Goal: Information Seeking & Learning: Check status

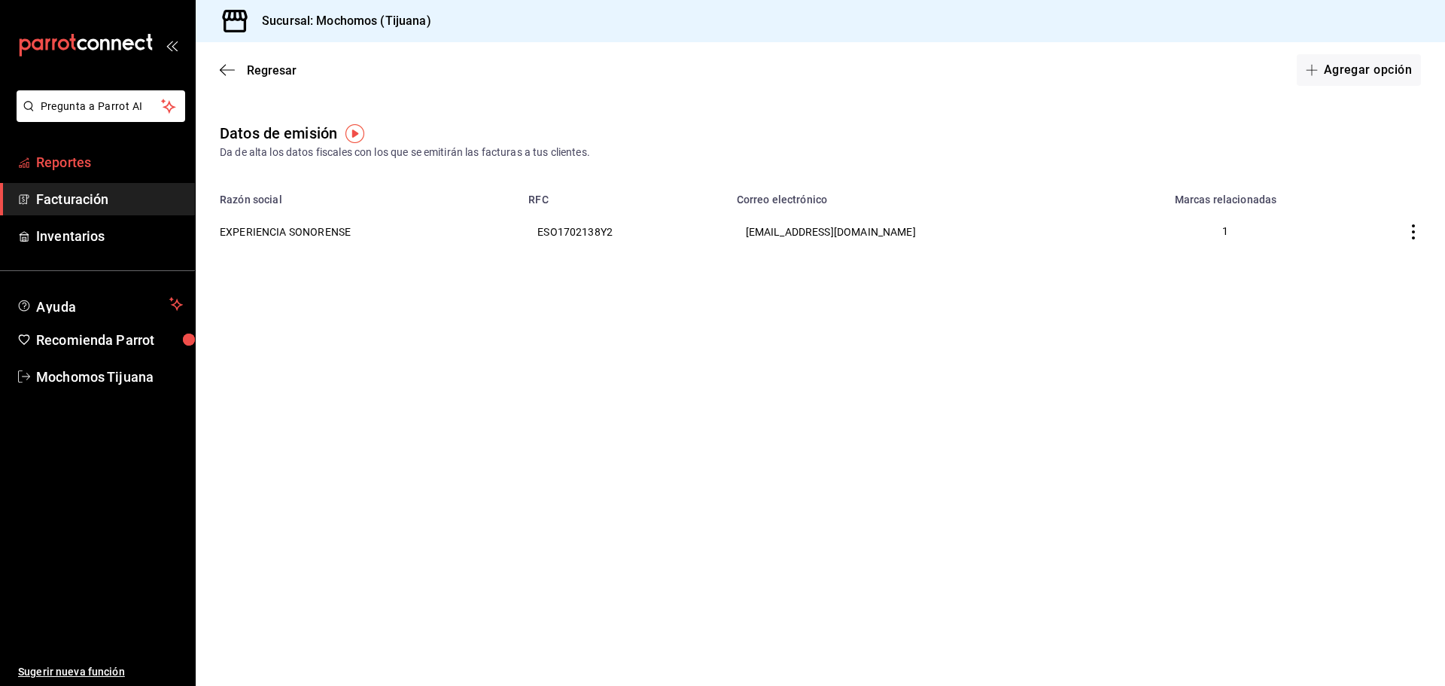
click at [118, 162] on span "Reportes" at bounding box center [109, 162] width 147 height 20
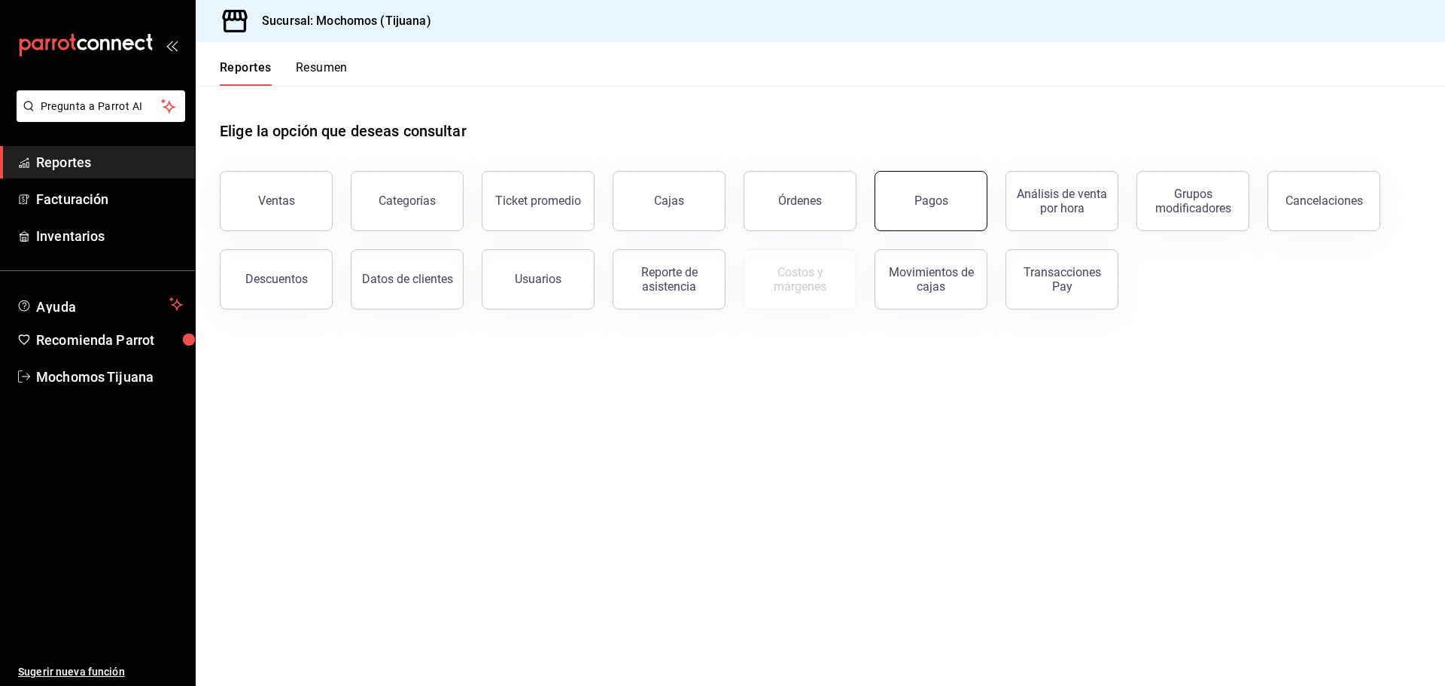
click at [936, 211] on button "Pagos" at bounding box center [931, 201] width 113 height 60
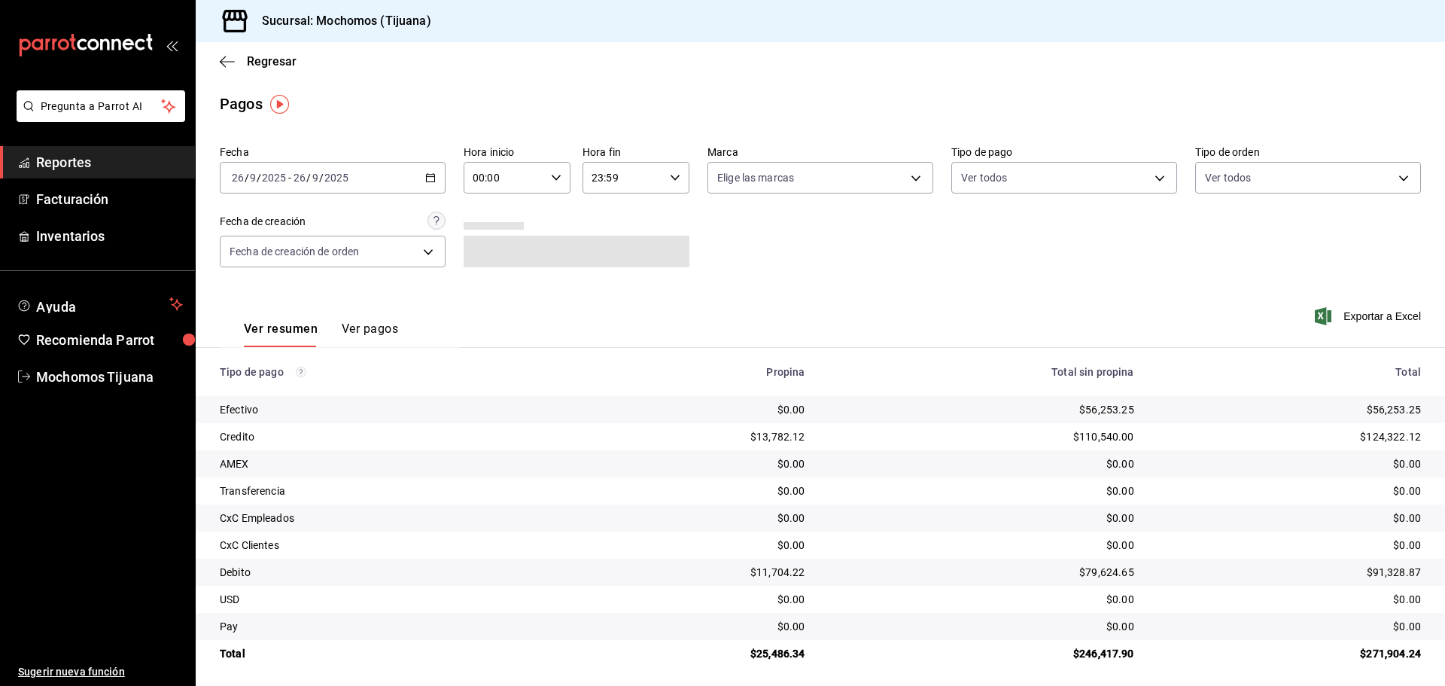
click at [551, 175] on icon "button" at bounding box center [556, 177] width 11 height 11
click at [487, 211] on span "04" at bounding box center [487, 210] width 29 height 12
type input "04:00"
click at [1149, 176] on div at bounding box center [722, 343] width 1445 height 686
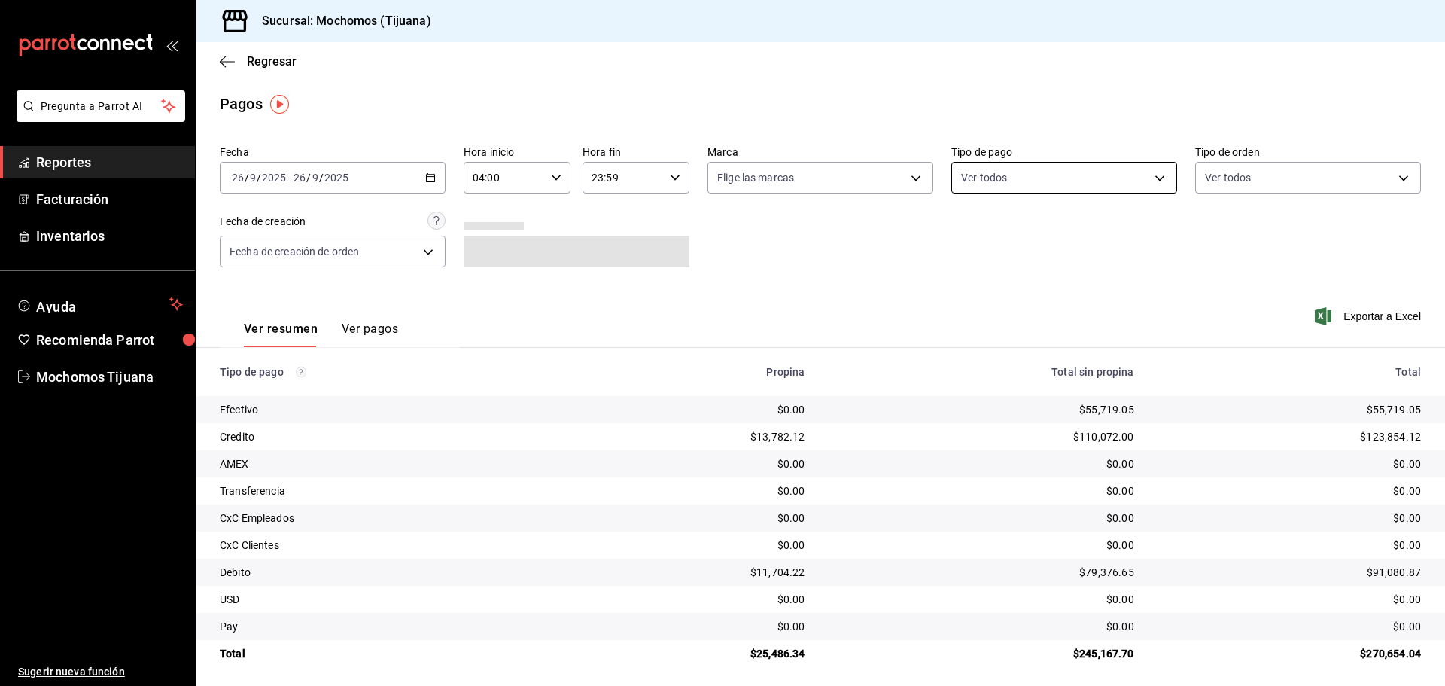
click at [1142, 174] on body "Pregunta a Parrot AI Reportes Facturación Inventarios Ayuda Recomienda Parrot M…" at bounding box center [722, 343] width 1445 height 686
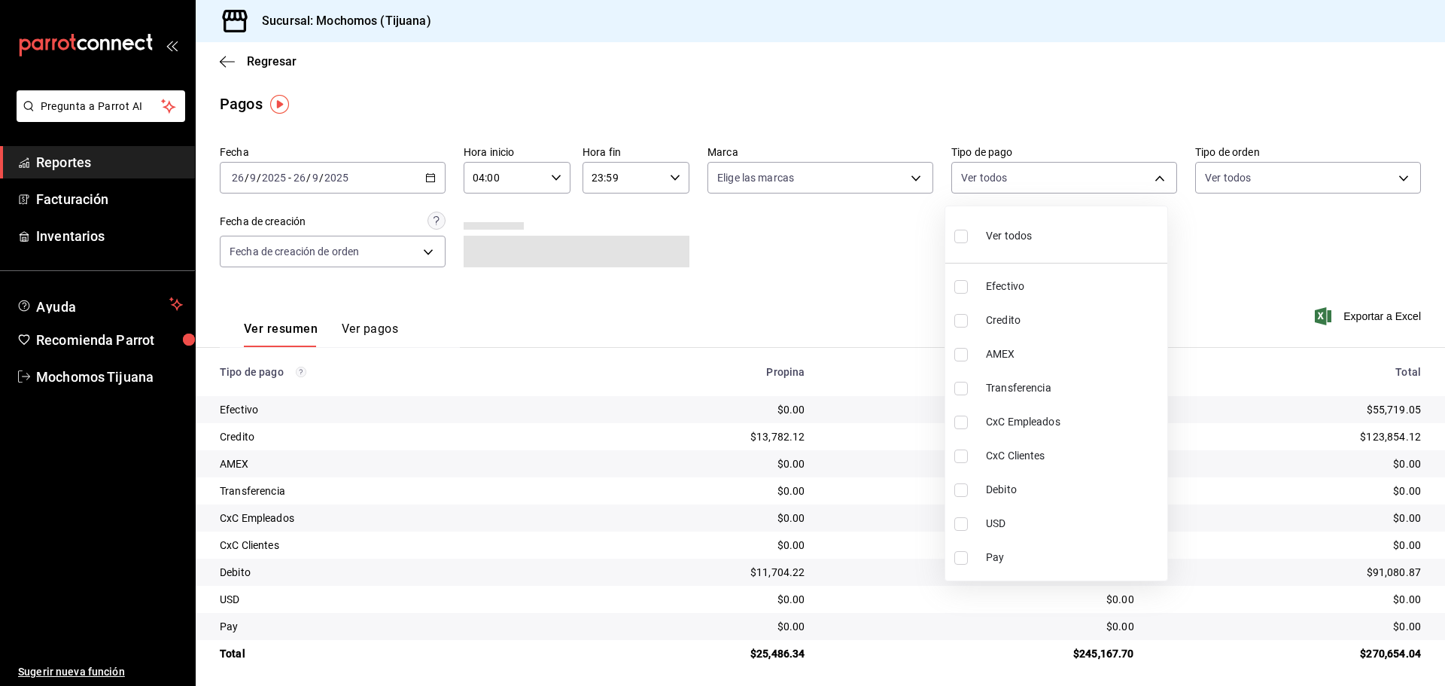
click at [1122, 317] on span "Credito" at bounding box center [1073, 320] width 175 height 16
type input "a27a072c-b141-4985-9f83-ae60dbe2196b"
checkbox input "true"
click at [1103, 493] on span "Debito" at bounding box center [1080, 490] width 175 height 16
type input "a27a072c-b141-4985-9f83-ae60dbe2196b,b7370aa5-450f-4a05-bab4-2784151f97fb"
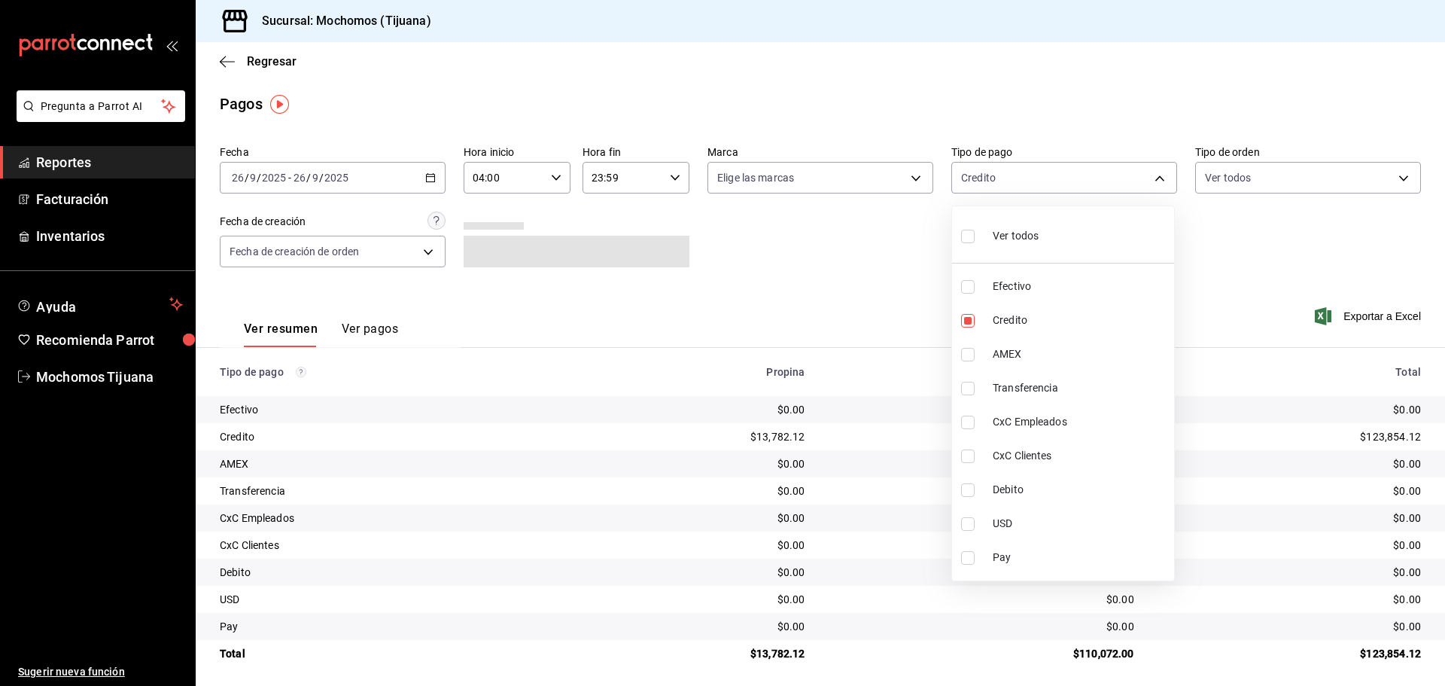
checkbox input "true"
